Goal: Find specific page/section: Find specific page/section

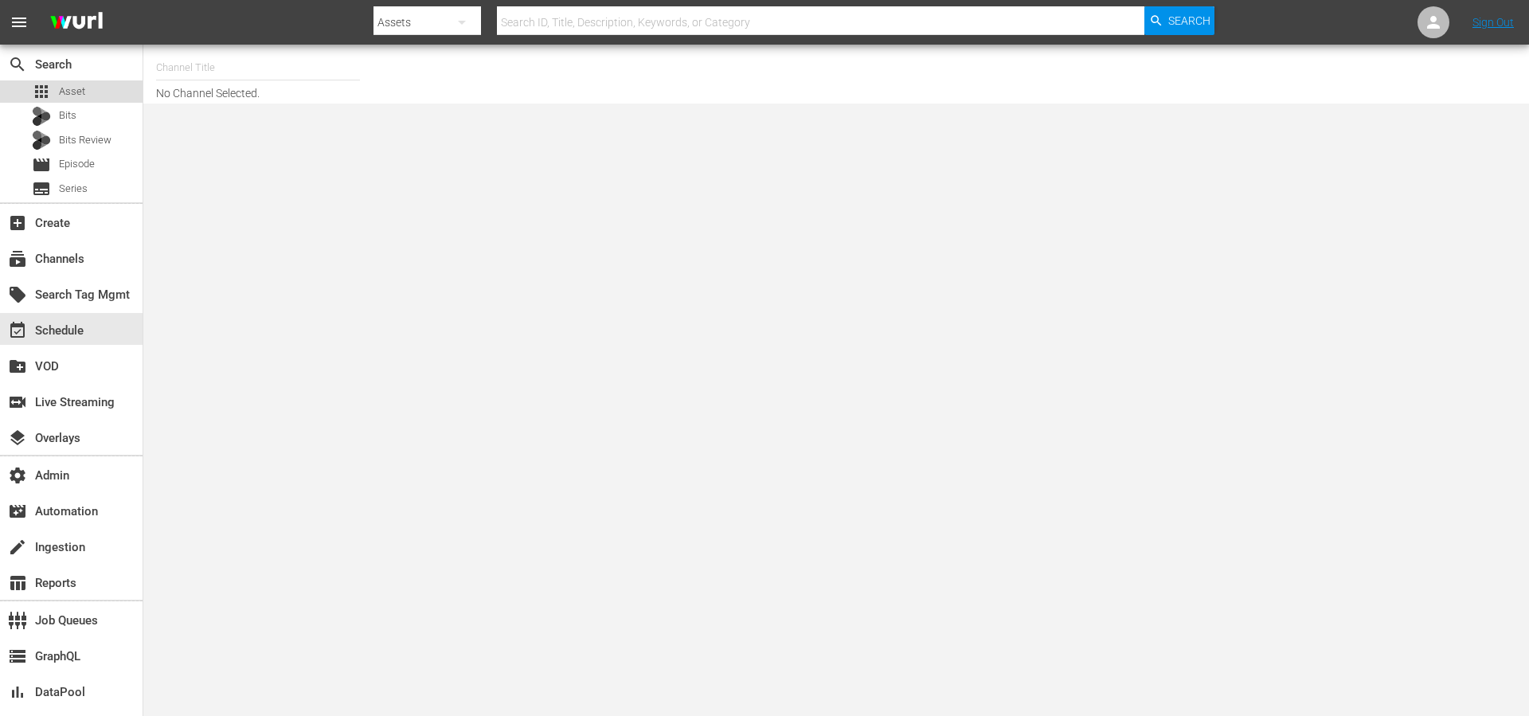
click at [85, 88] on div "apps Asset" at bounding box center [71, 91] width 143 height 22
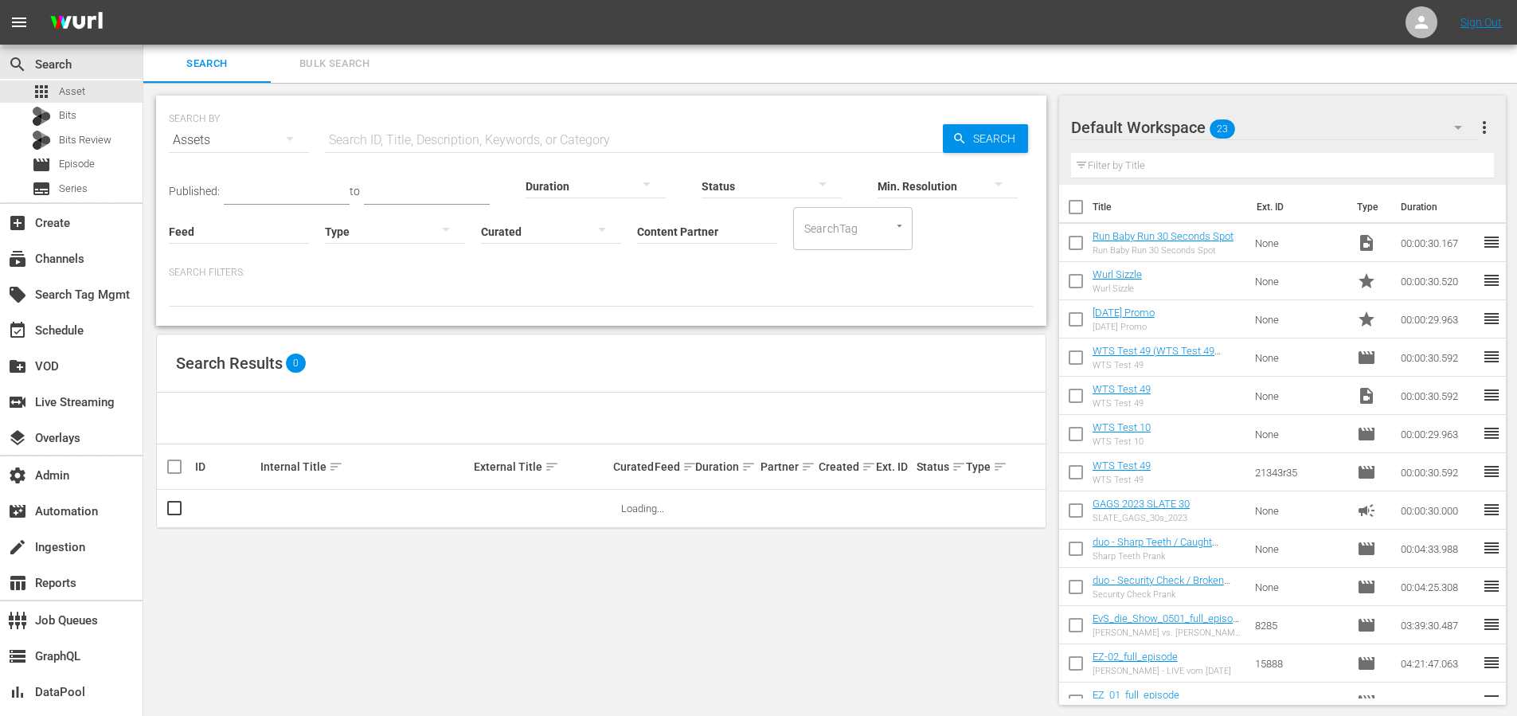
click at [677, 229] on input "Content Partner" at bounding box center [707, 232] width 140 height 57
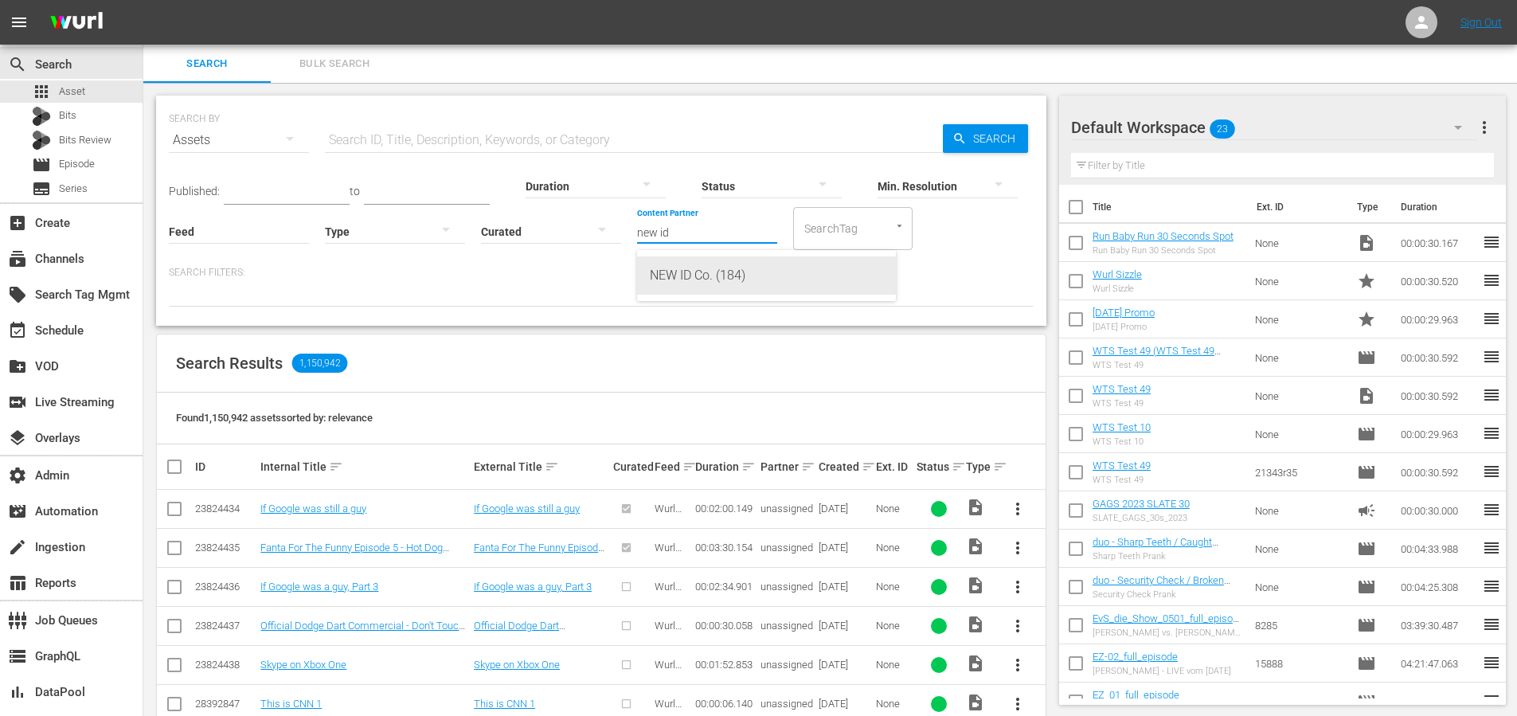
click at [763, 292] on div "NEW ID Co. (184)" at bounding box center [766, 275] width 233 height 38
type input "NEW ID Co. (184)"
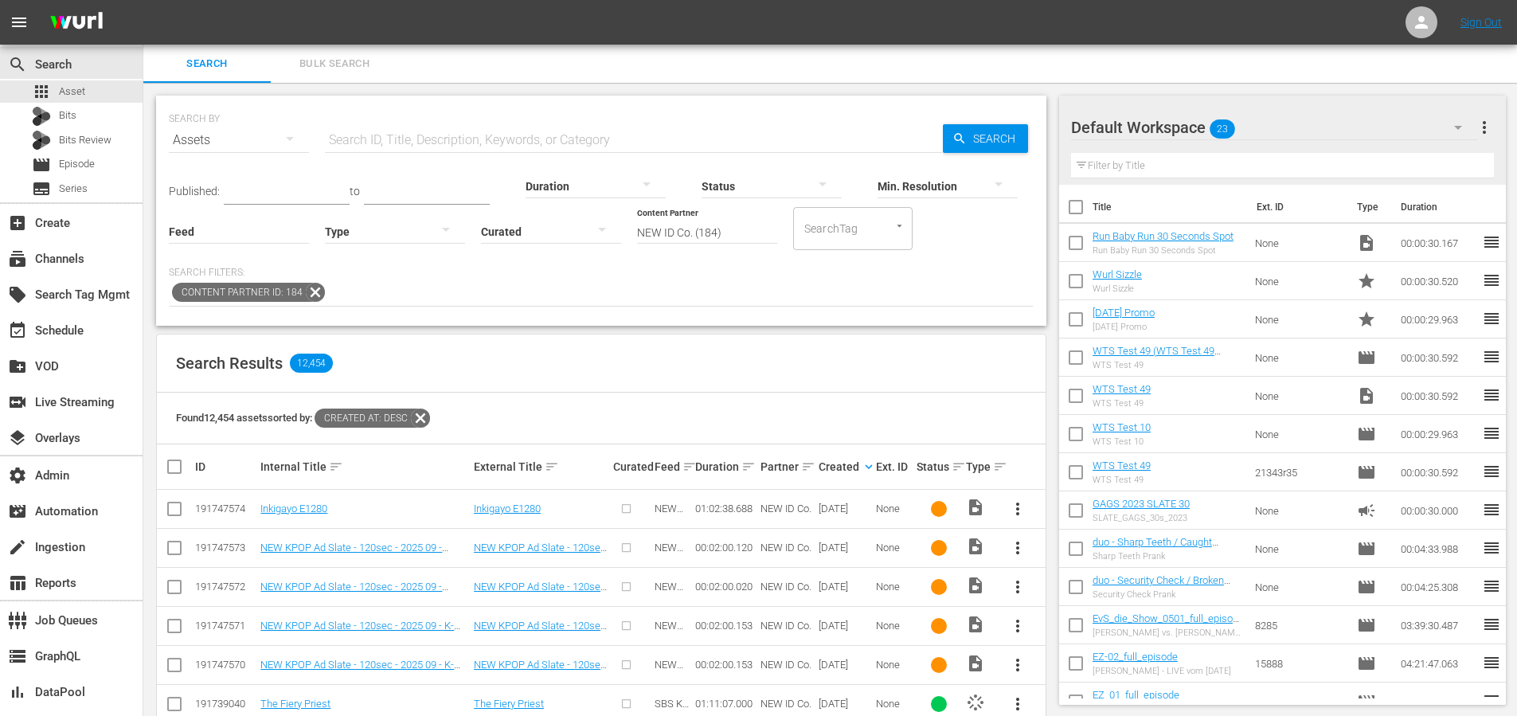
click at [979, 136] on span "Search" at bounding box center [997, 138] width 61 height 29
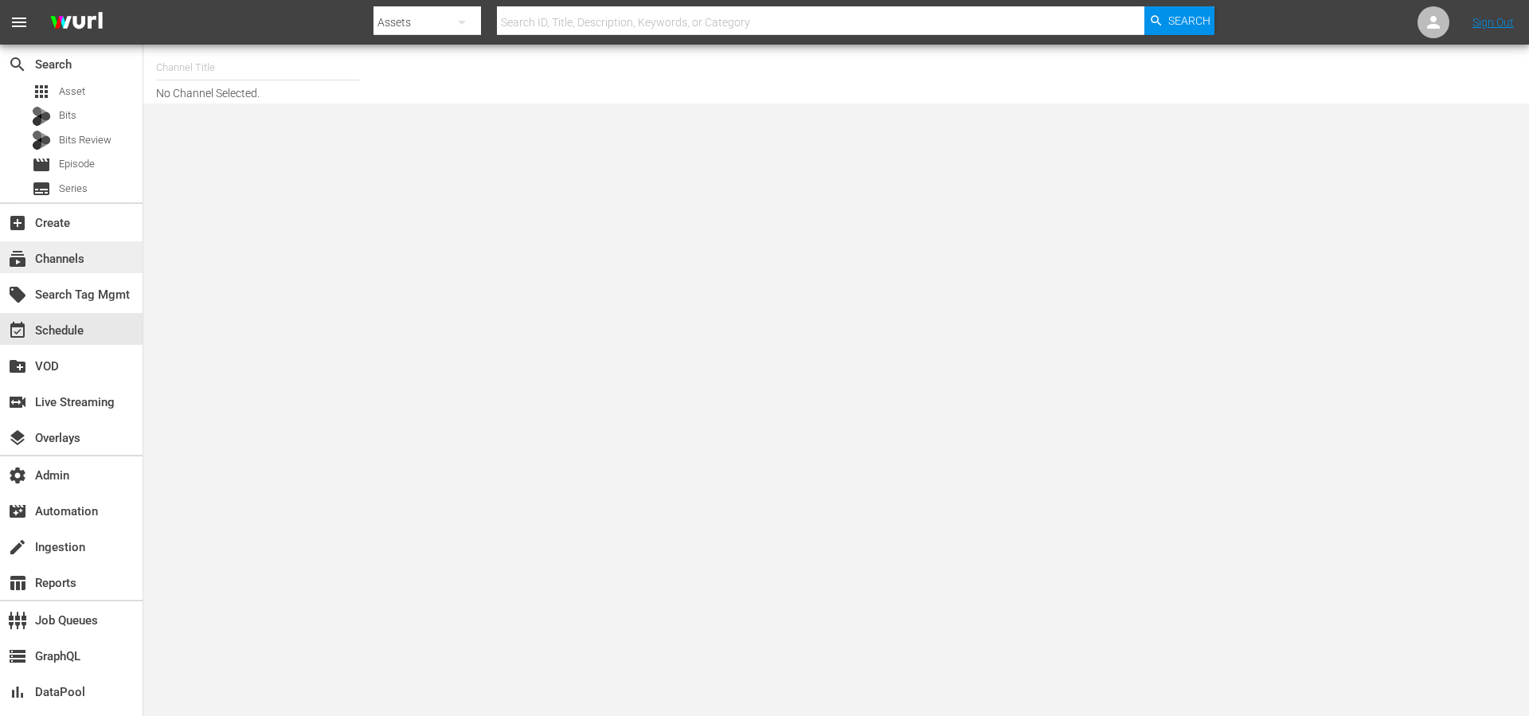
click at [76, 264] on div "subscriptions Channels" at bounding box center [44, 256] width 89 height 14
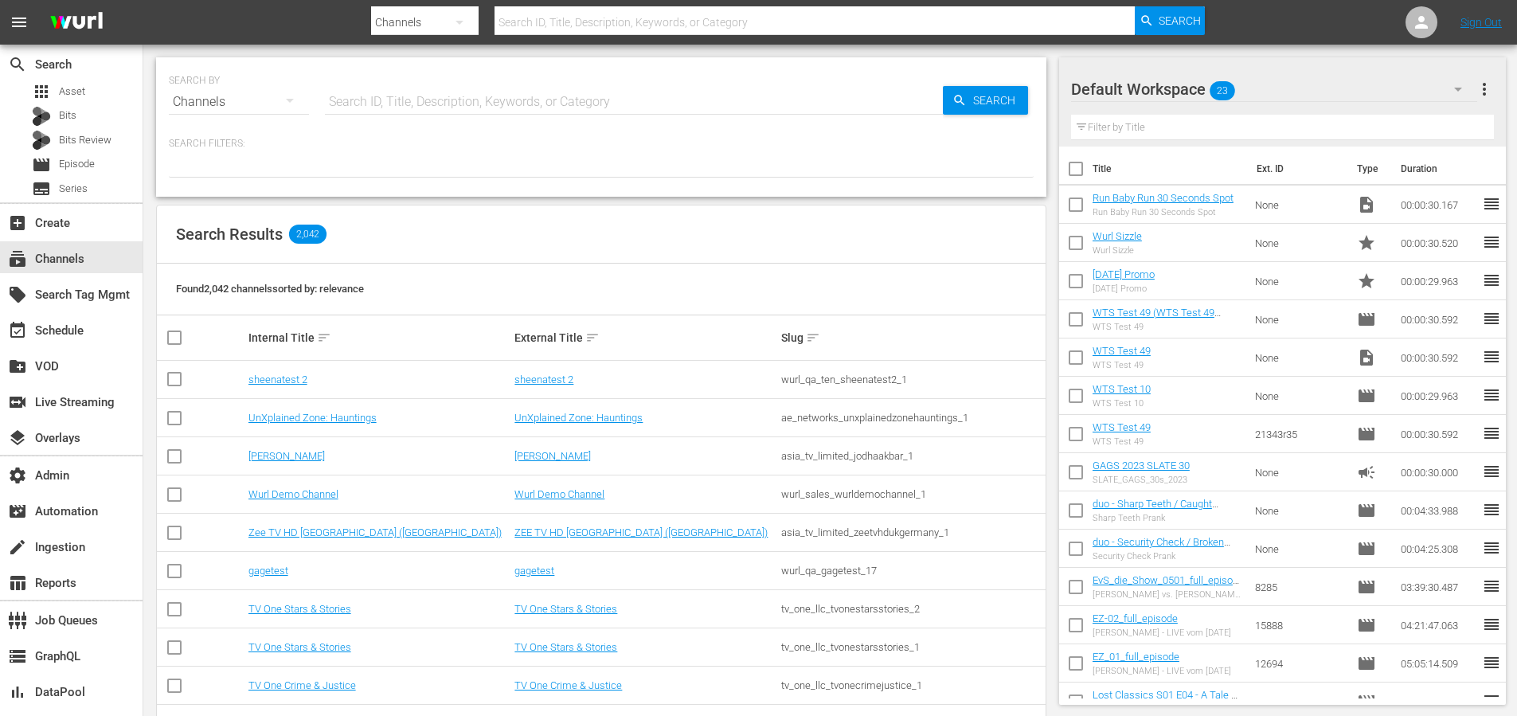
click at [365, 111] on input "text" at bounding box center [634, 102] width 618 height 38
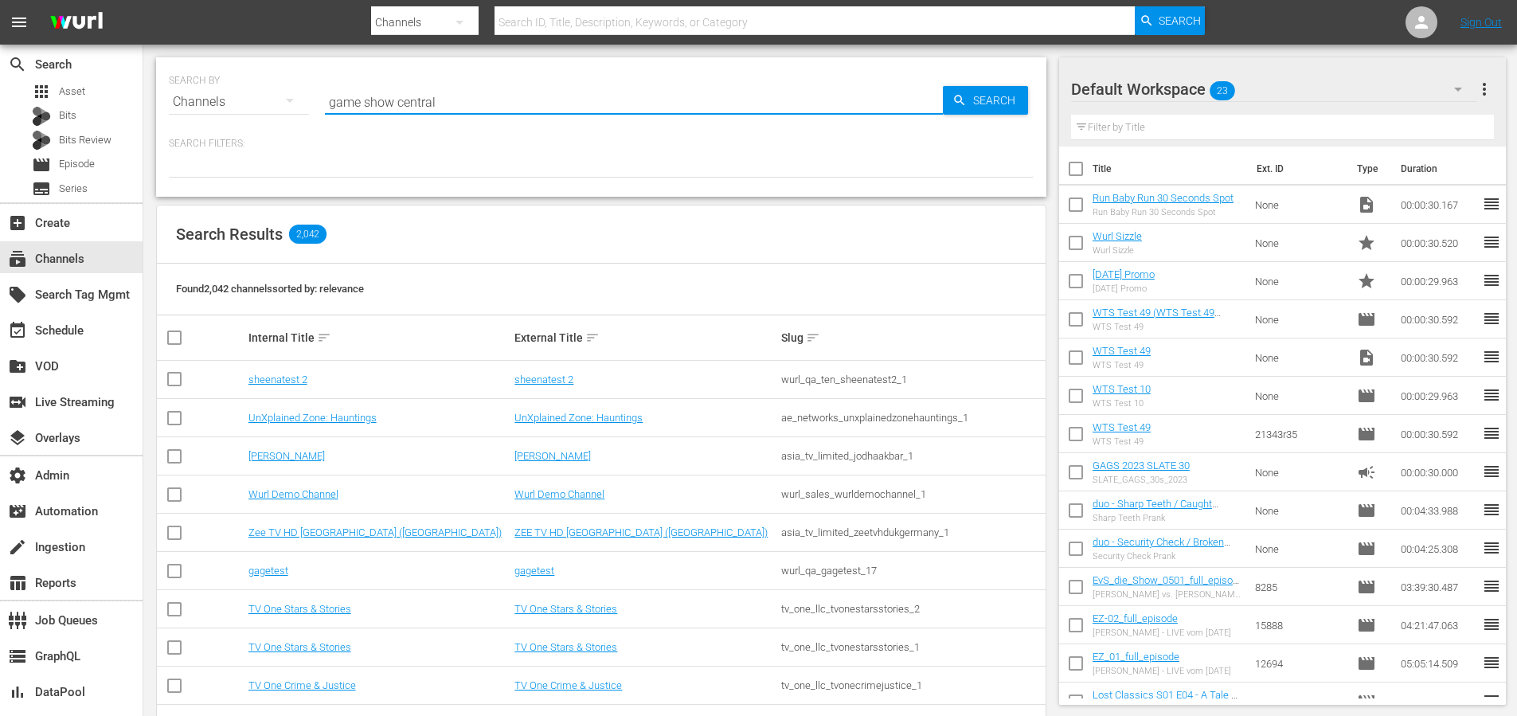
type input "game show central"
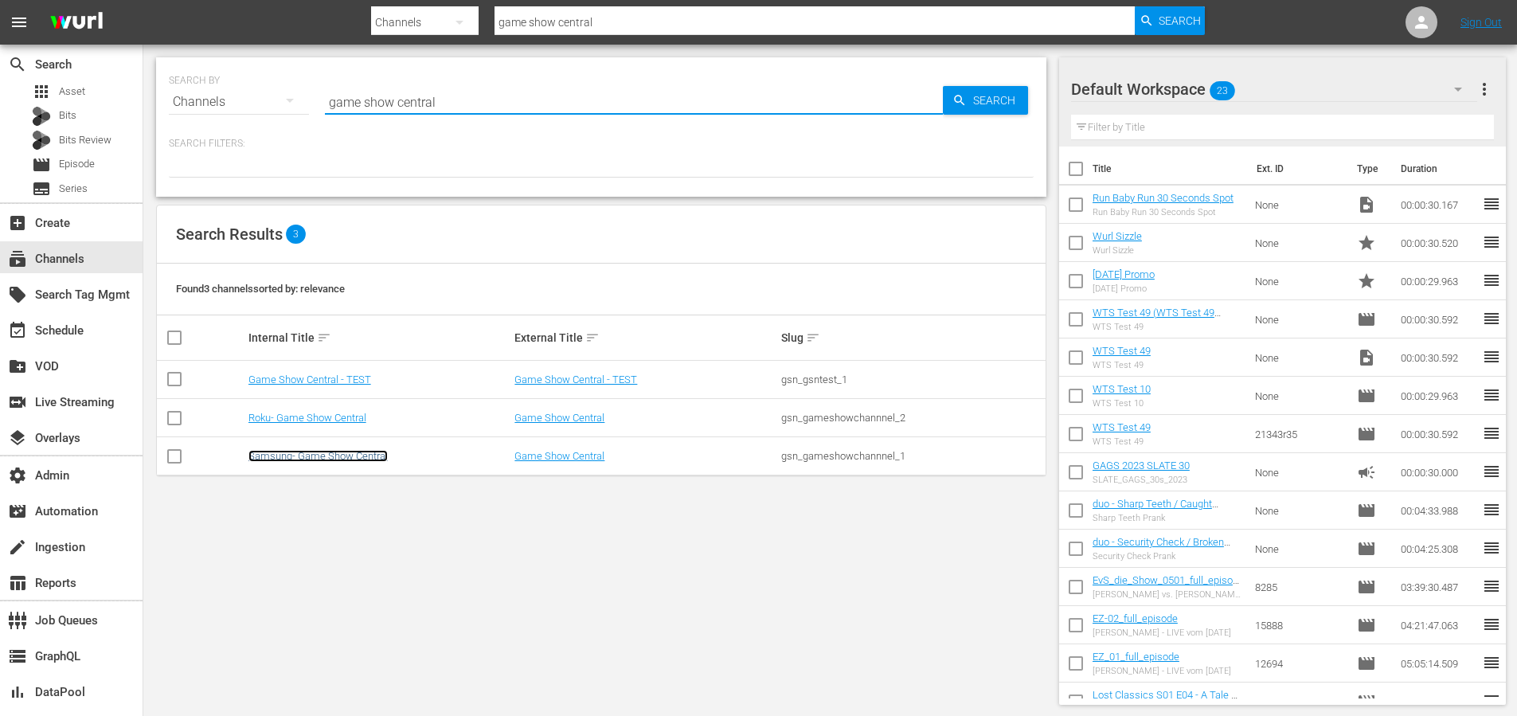
click at [312, 455] on link "Samsung- Game Show Central" at bounding box center [317, 456] width 139 height 12
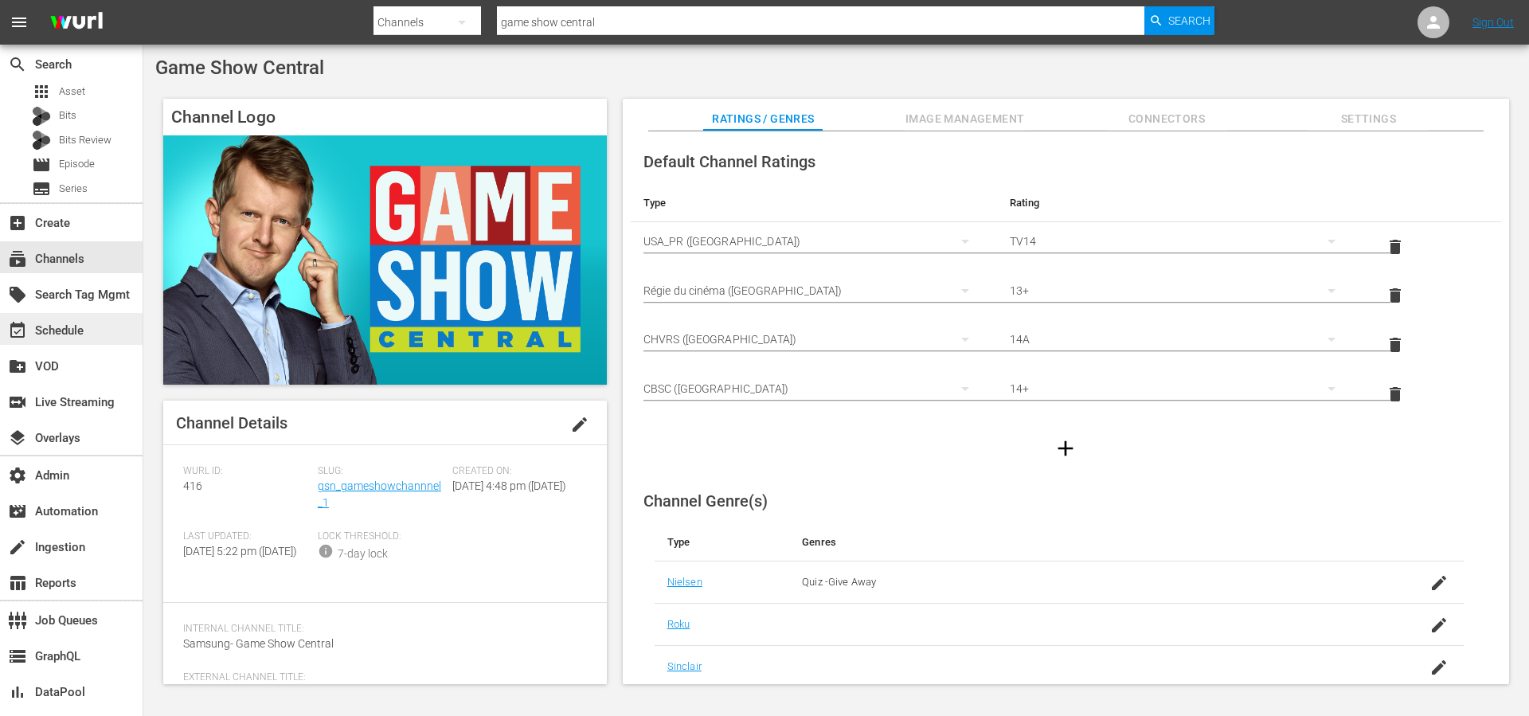
click at [64, 334] on div "event_available Schedule" at bounding box center [44, 328] width 89 height 14
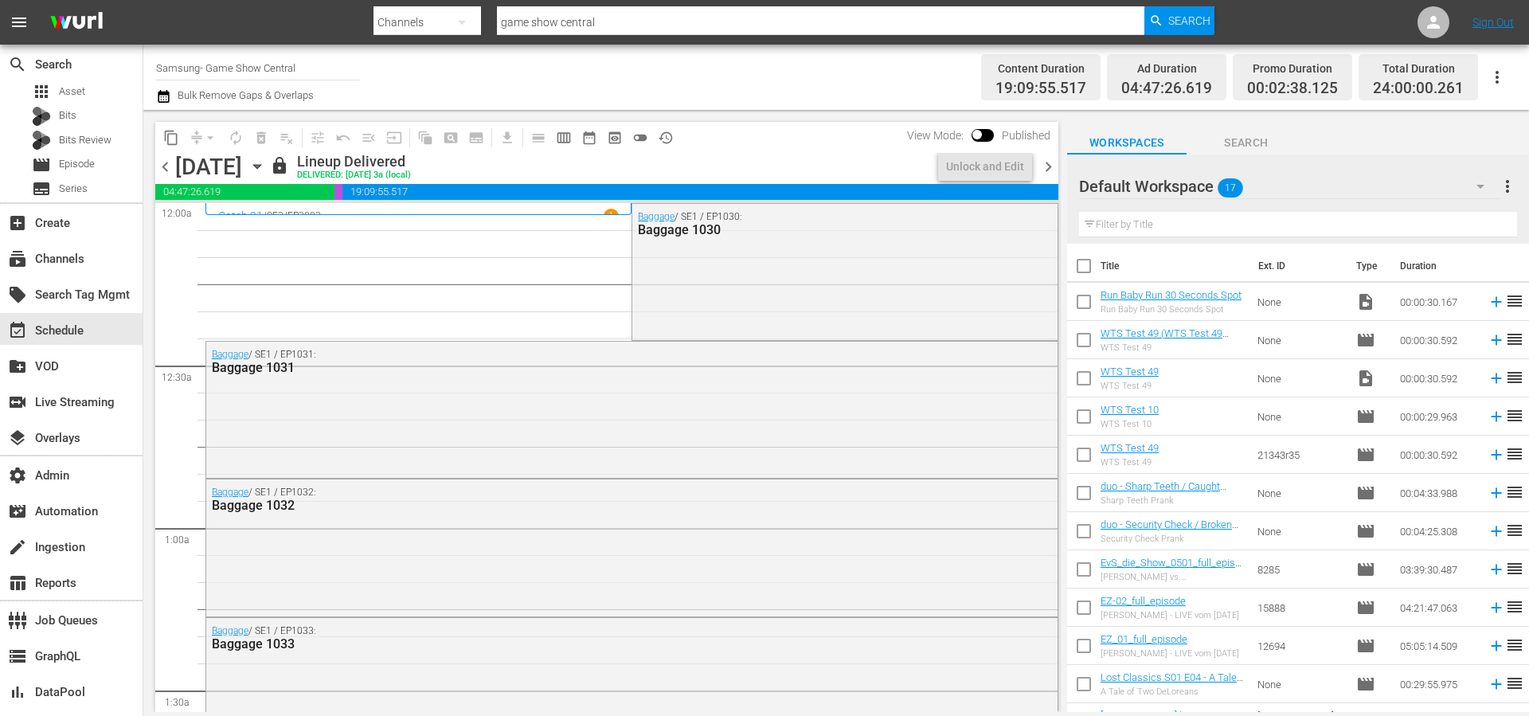
click at [1049, 169] on span "chevron_right" at bounding box center [1048, 167] width 20 height 20
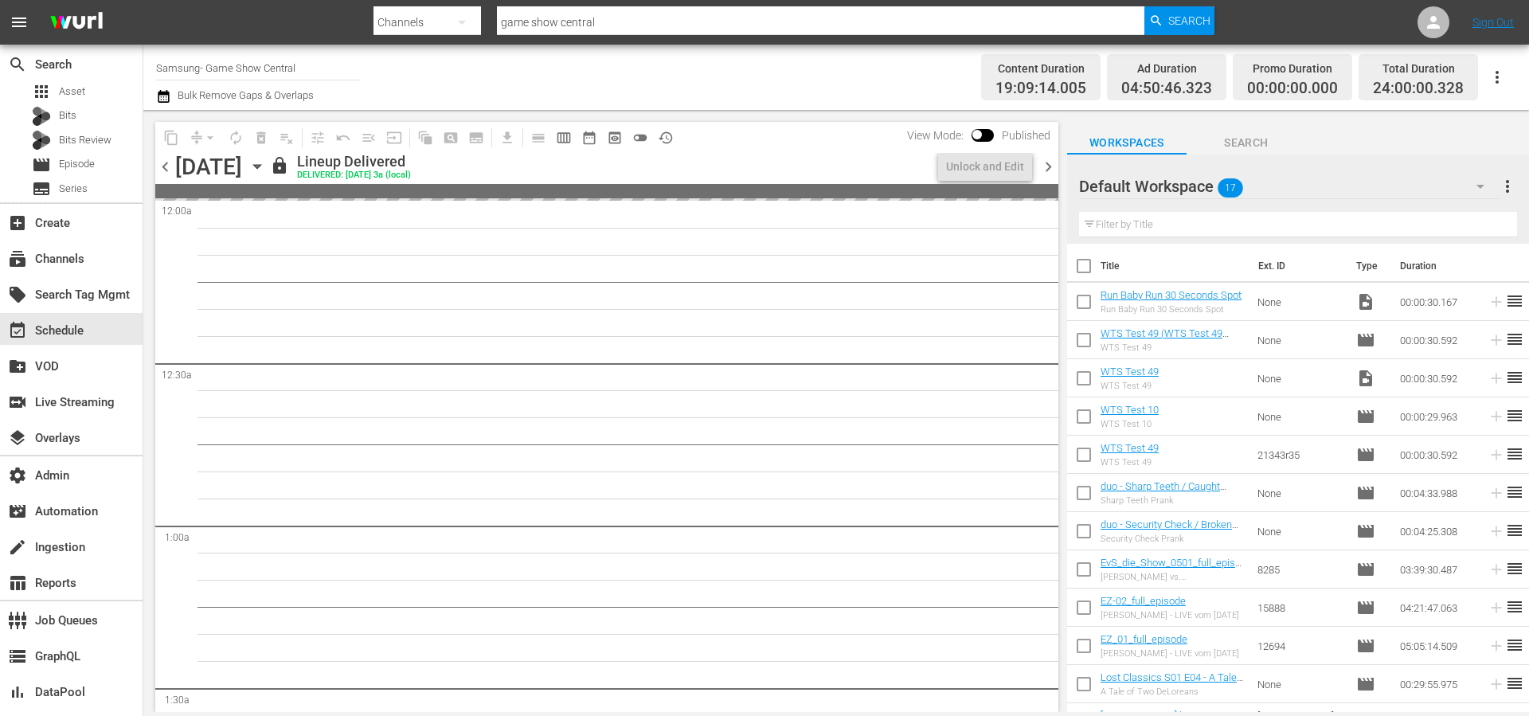
click at [1051, 166] on span "chevron_right" at bounding box center [1048, 167] width 20 height 20
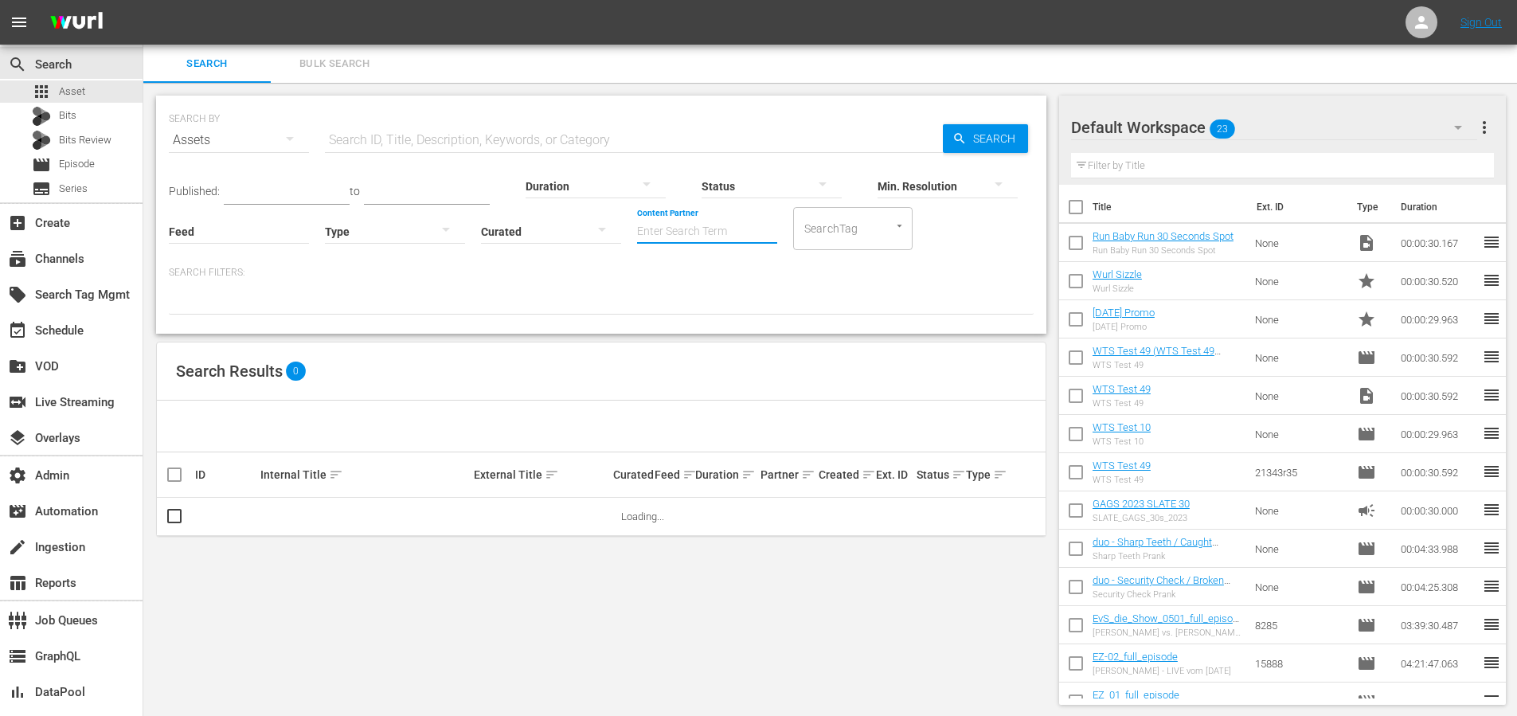
click at [672, 229] on input "Content Partner" at bounding box center [707, 232] width 140 height 57
click at [678, 274] on div "NEW ID Co. (184)" at bounding box center [766, 275] width 233 height 38
type input "NEW ID Co. (184)"
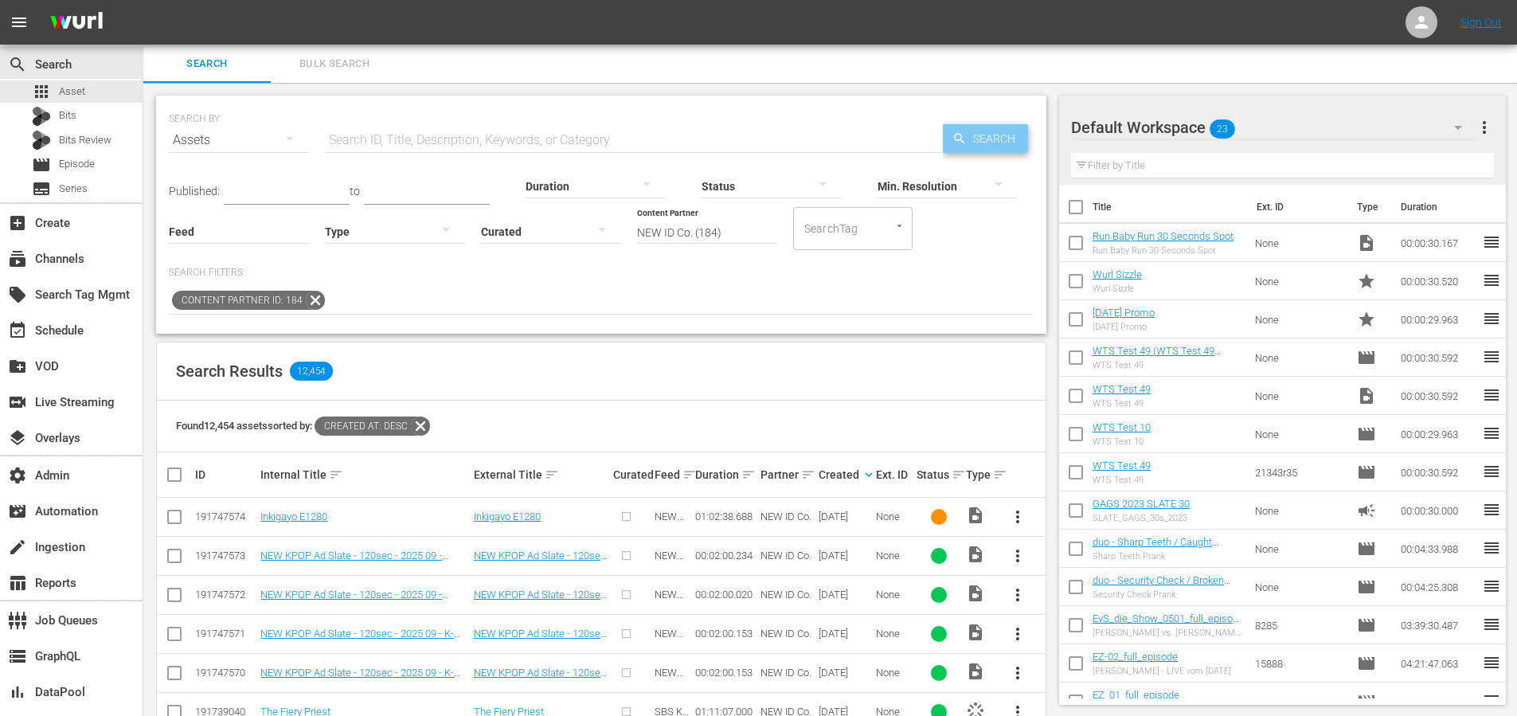
click at [977, 144] on span "Search" at bounding box center [997, 138] width 61 height 29
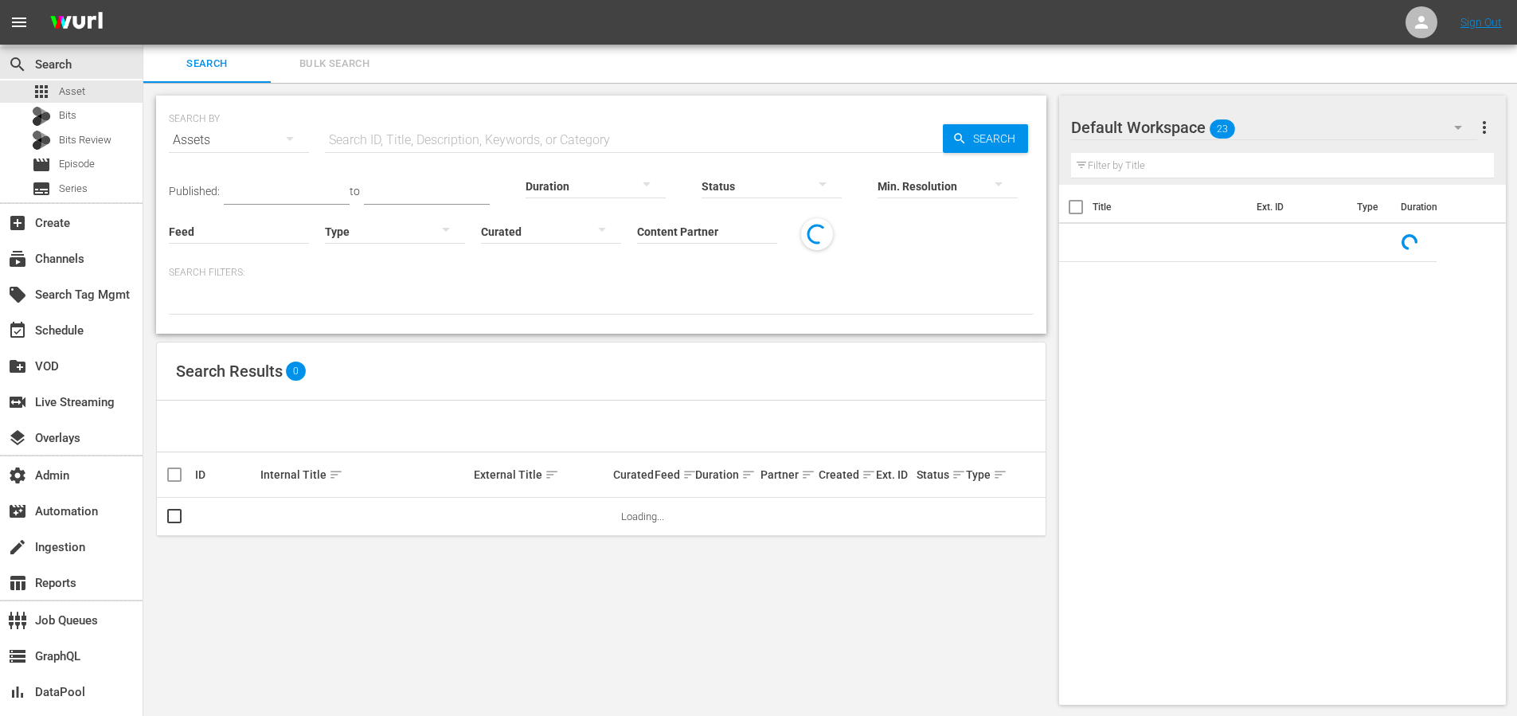
click at [684, 229] on input "Content Partner" at bounding box center [707, 232] width 140 height 57
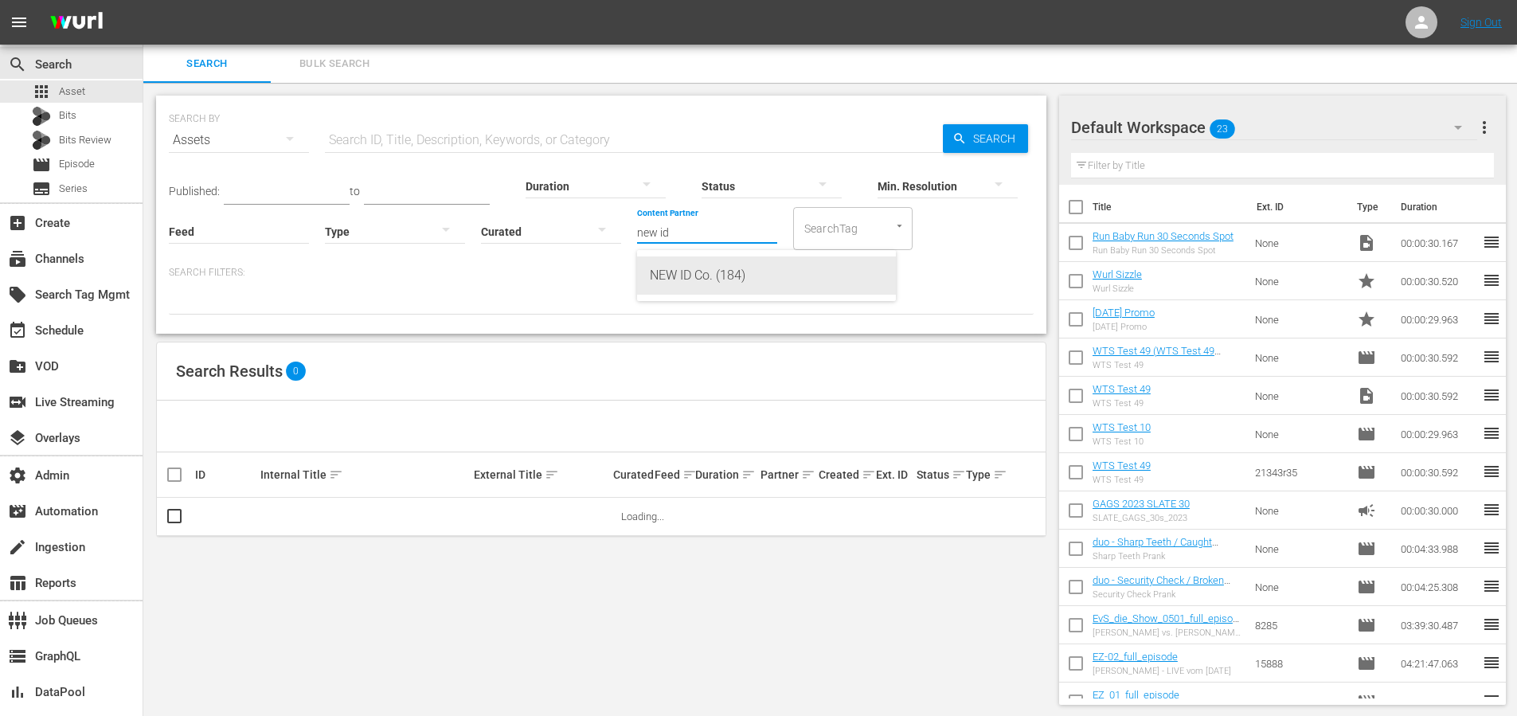
click at [706, 267] on div "NEW ID Co. (184)" at bounding box center [766, 275] width 233 height 38
type input "NEW ID Co. (184)"
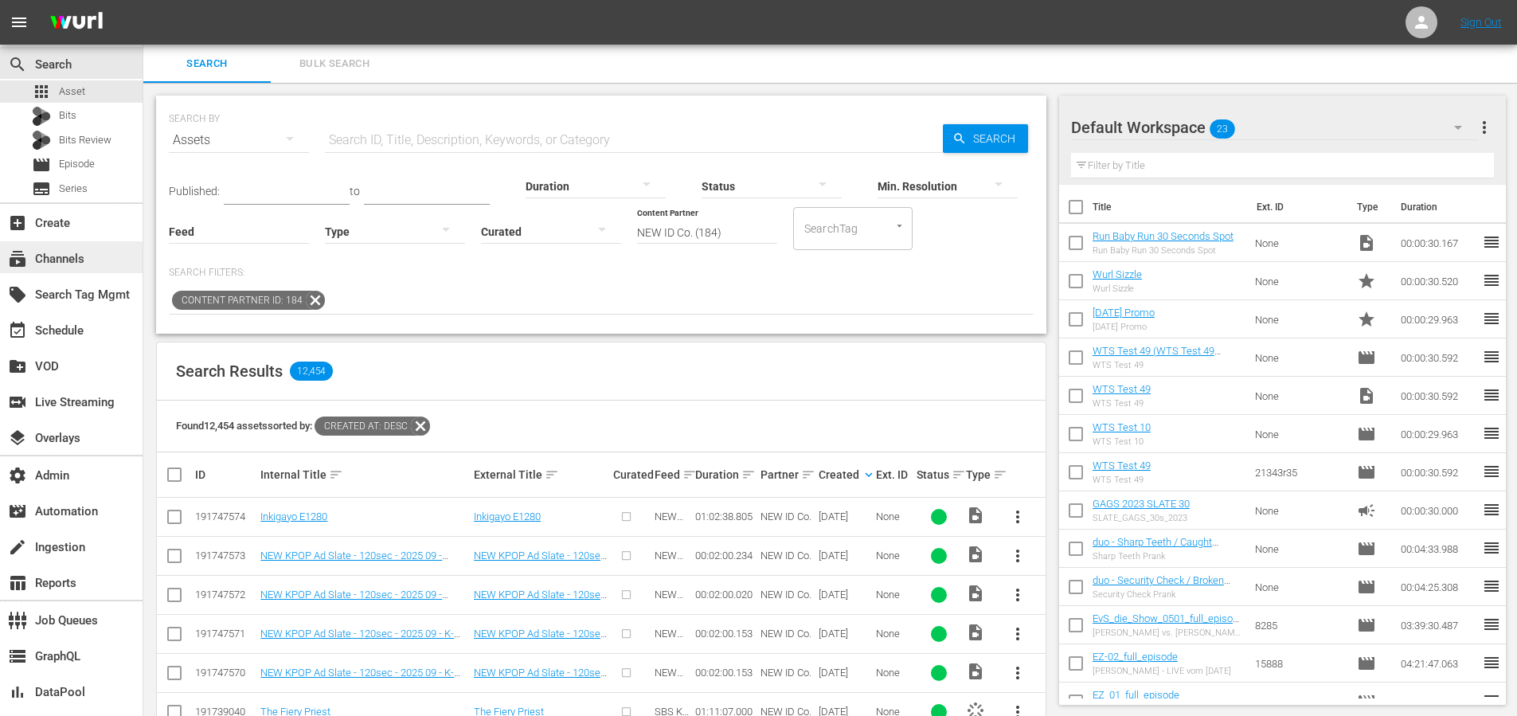
click at [55, 252] on div "subscriptions Channels" at bounding box center [44, 256] width 89 height 14
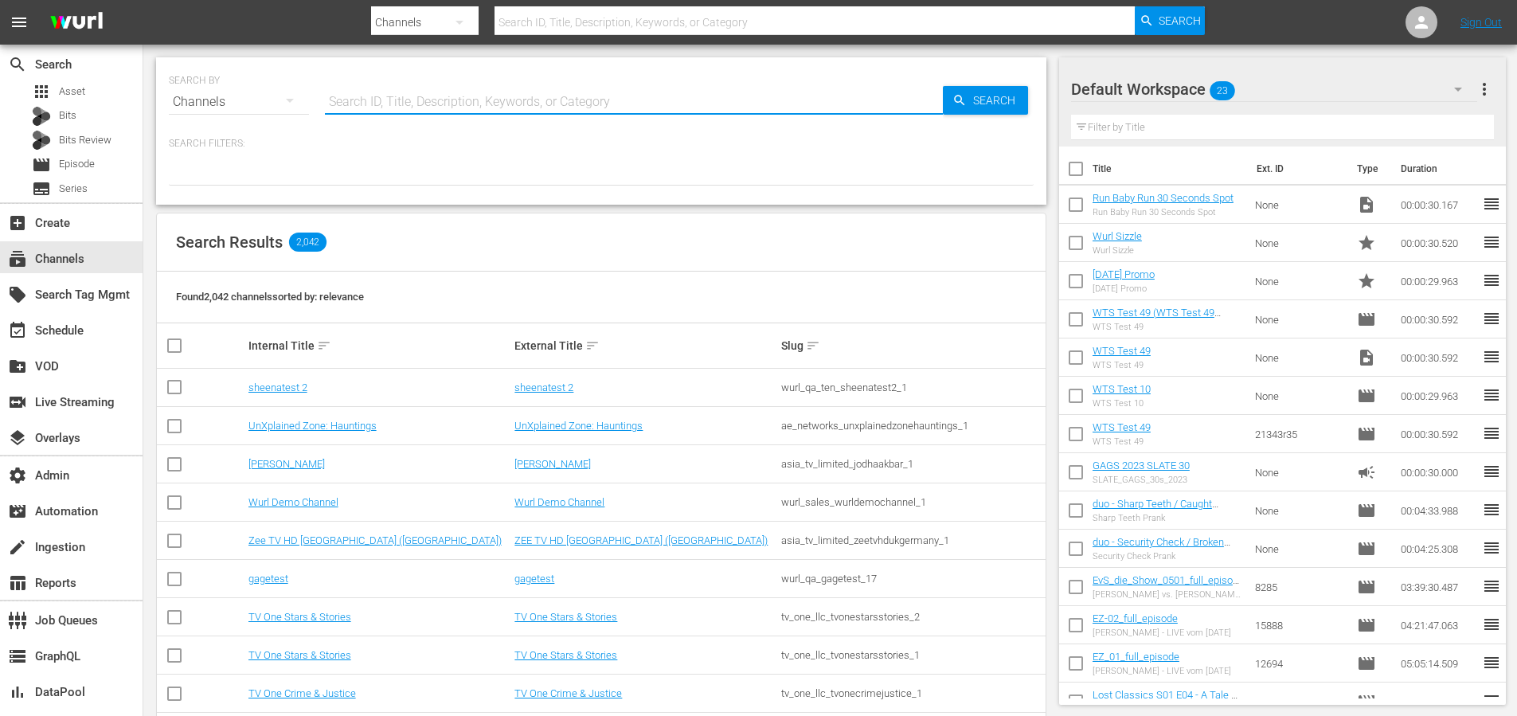
click at [379, 112] on input "text" at bounding box center [634, 102] width 618 height 38
type input "dreadtv"
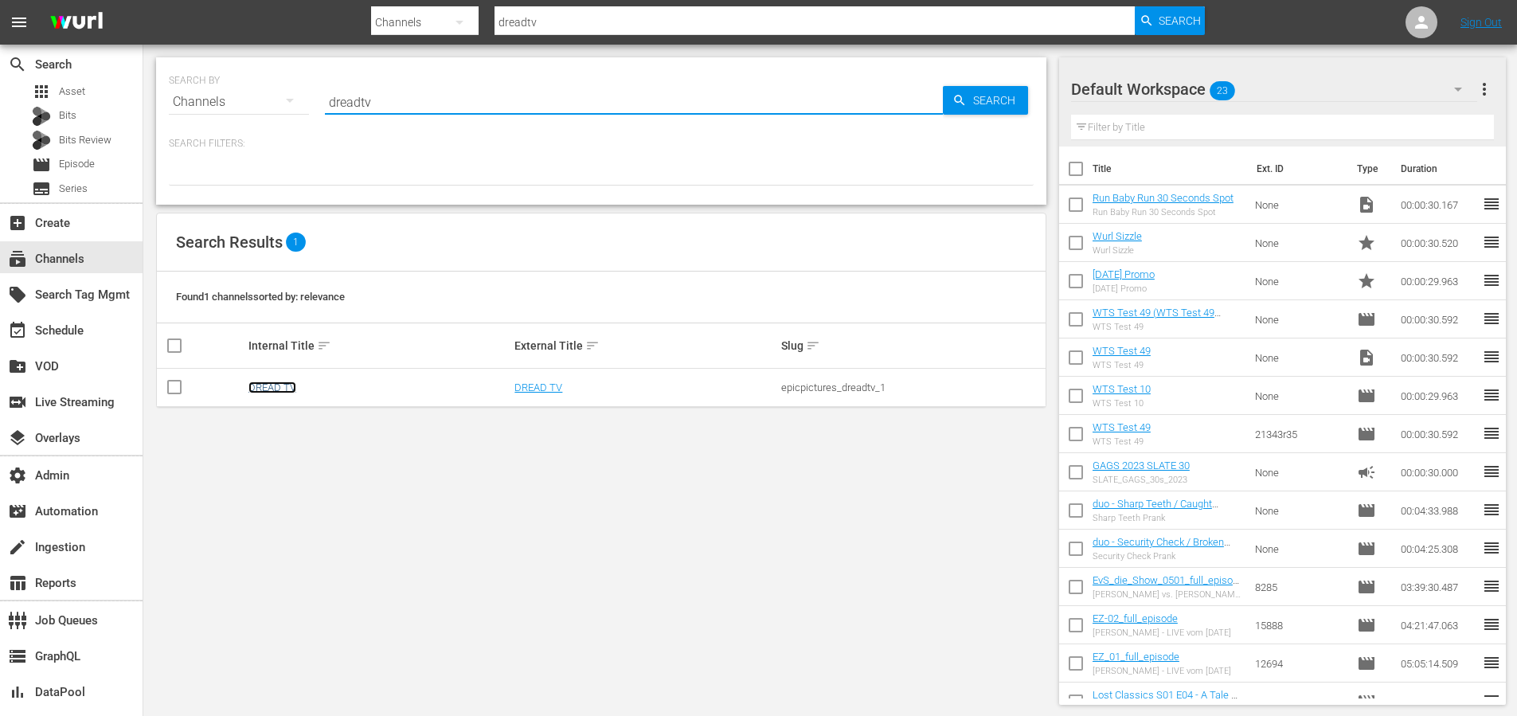
click at [272, 386] on link "DREAD TV" at bounding box center [272, 387] width 48 height 12
